Goal: Navigation & Orientation: Understand site structure

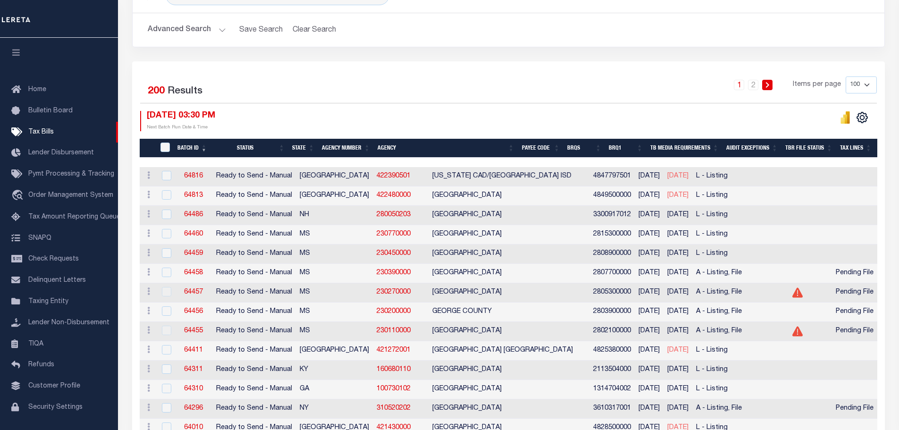
scroll to position [157, 0]
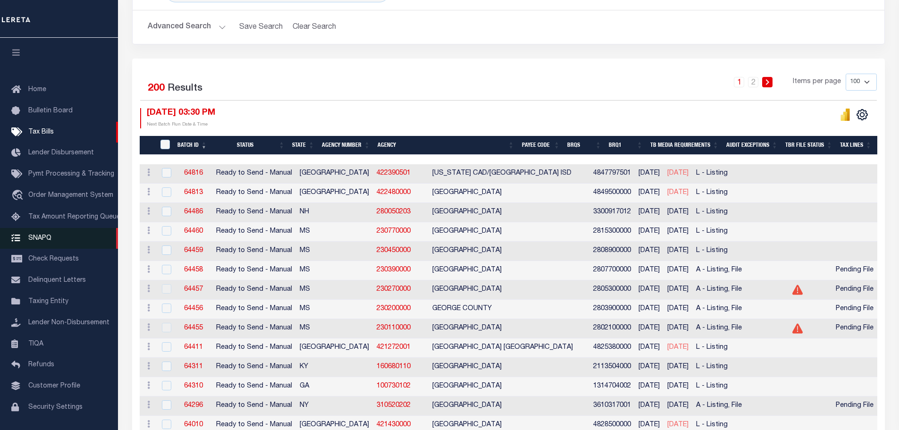
click at [46, 241] on span "SNAPQ" at bounding box center [39, 238] width 23 height 7
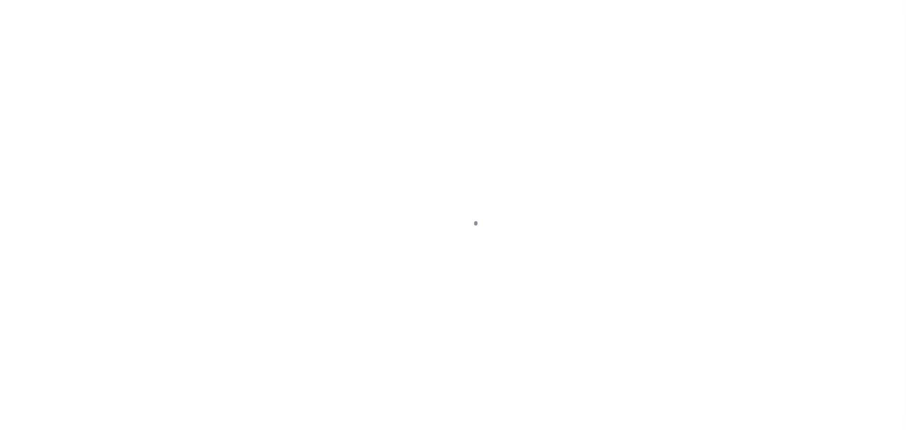
scroll to position [30, 0]
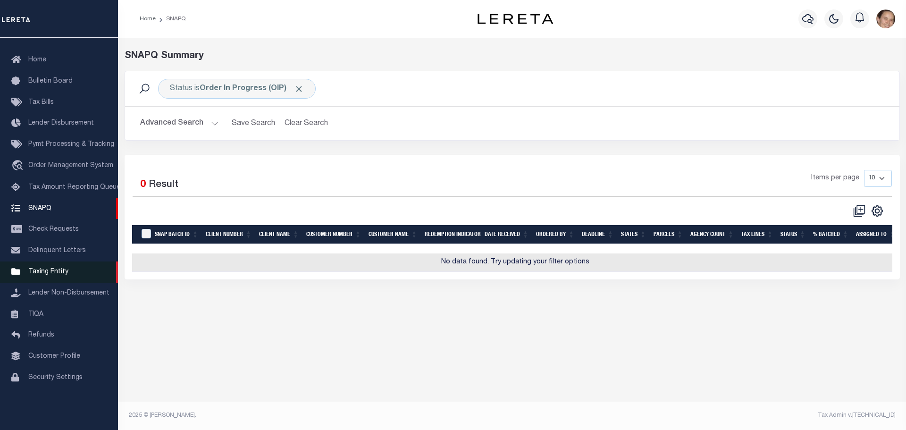
click at [45, 274] on span "Taxing Entity" at bounding box center [48, 272] width 40 height 7
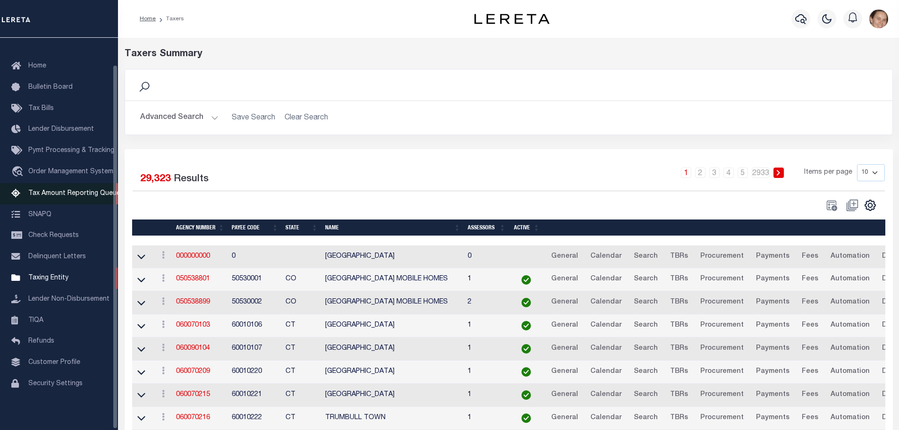
scroll to position [30, 0]
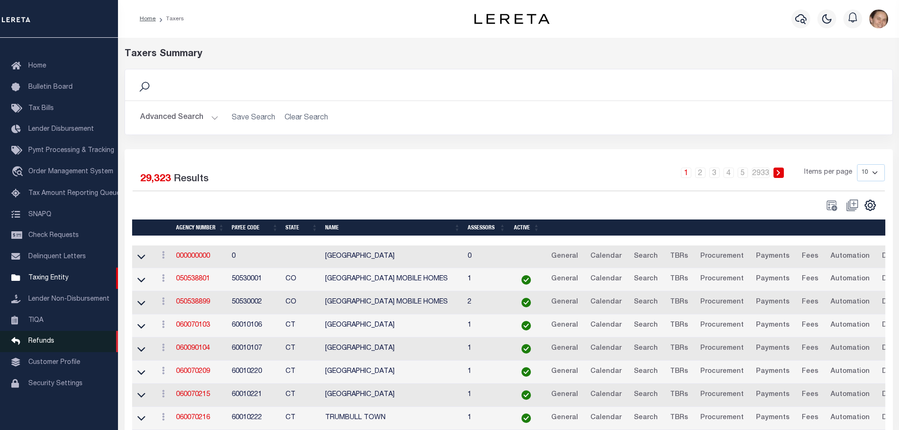
click at [45, 339] on span "Refunds" at bounding box center [41, 341] width 26 height 7
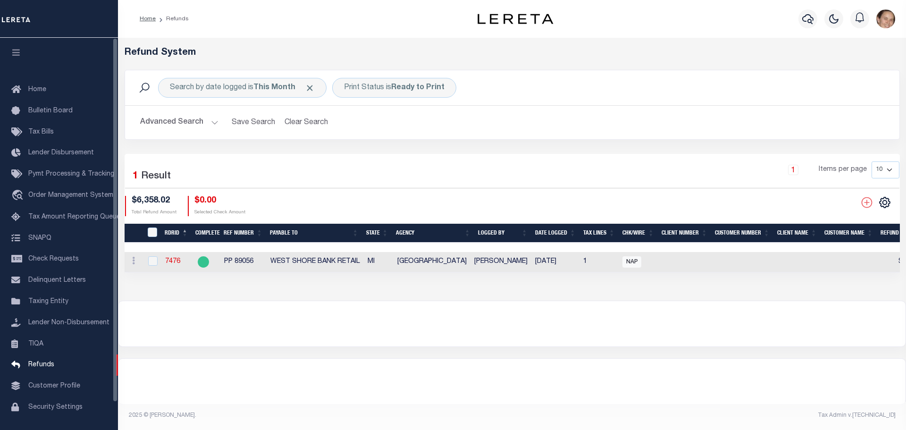
click at [887, 21] on img "button" at bounding box center [886, 18] width 19 height 19
click at [853, 64] on span "Sign out" at bounding box center [848, 67] width 27 height 7
